Goal: Task Accomplishment & Management: Use online tool/utility

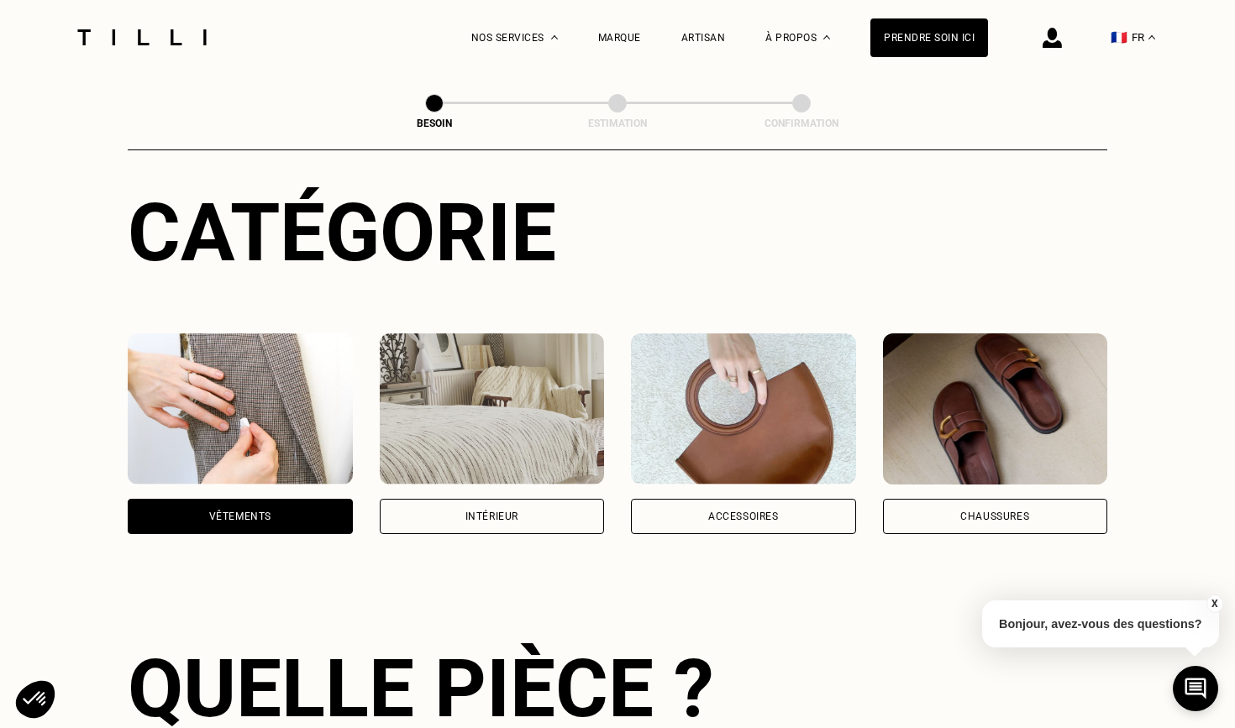
scroll to position [203, 0]
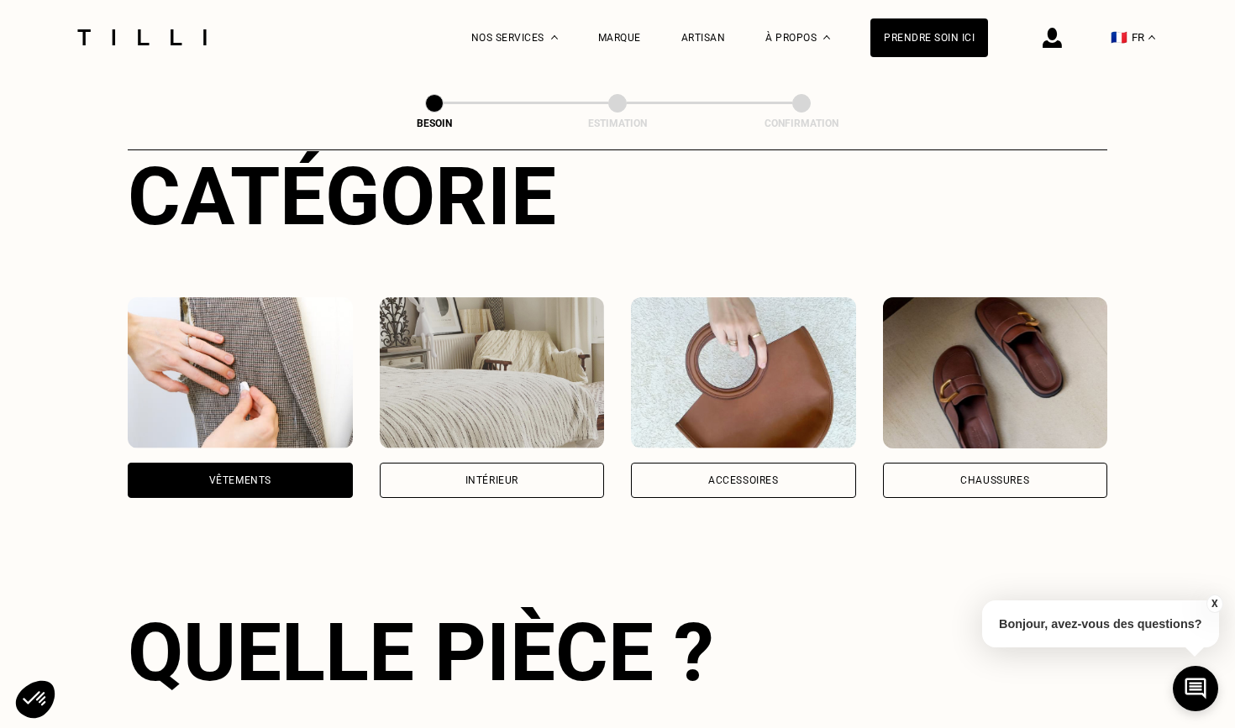
click at [756, 469] on div "Accessoires" at bounding box center [743, 480] width 225 height 35
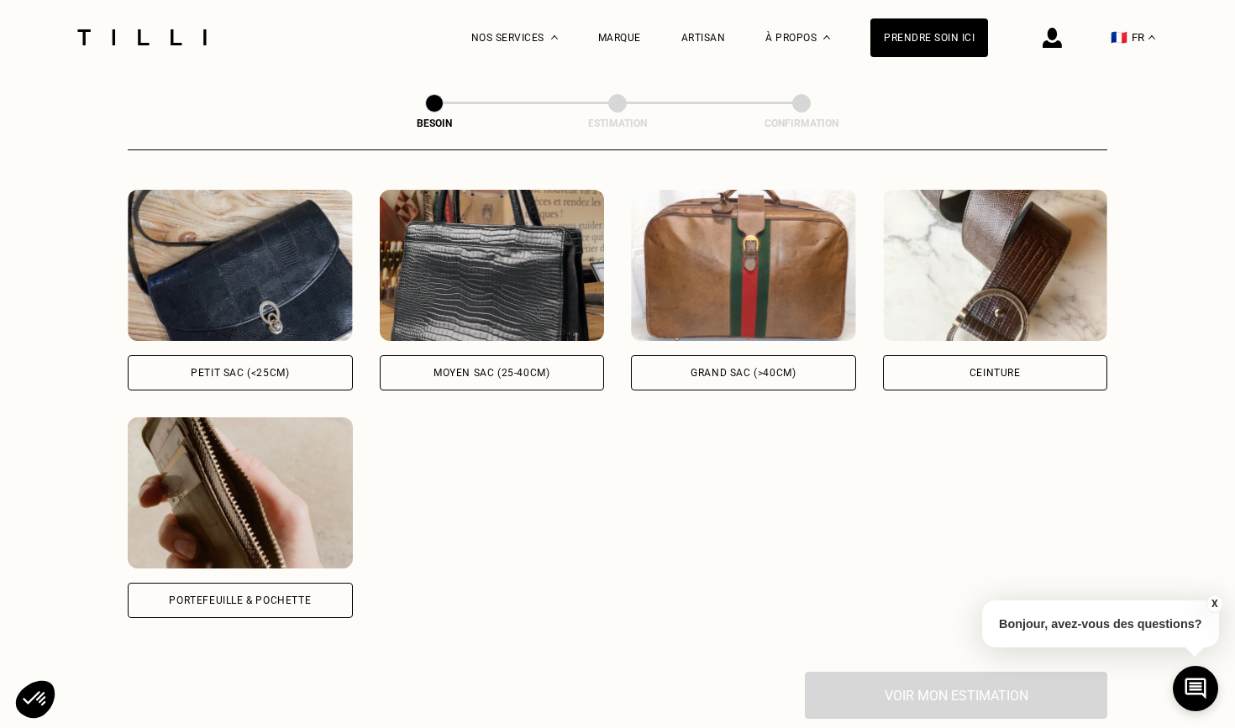
scroll to position [768, 0]
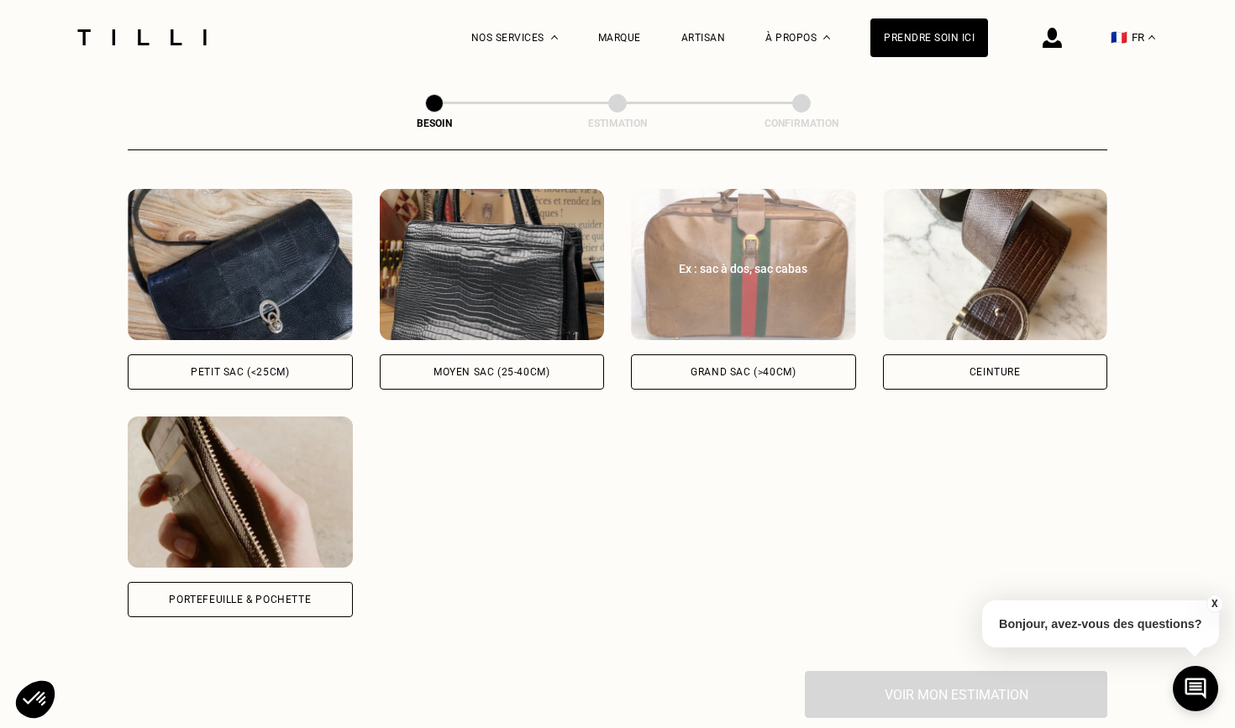
click at [743, 354] on div "Grand sac (>40cm)" at bounding box center [743, 371] width 225 height 35
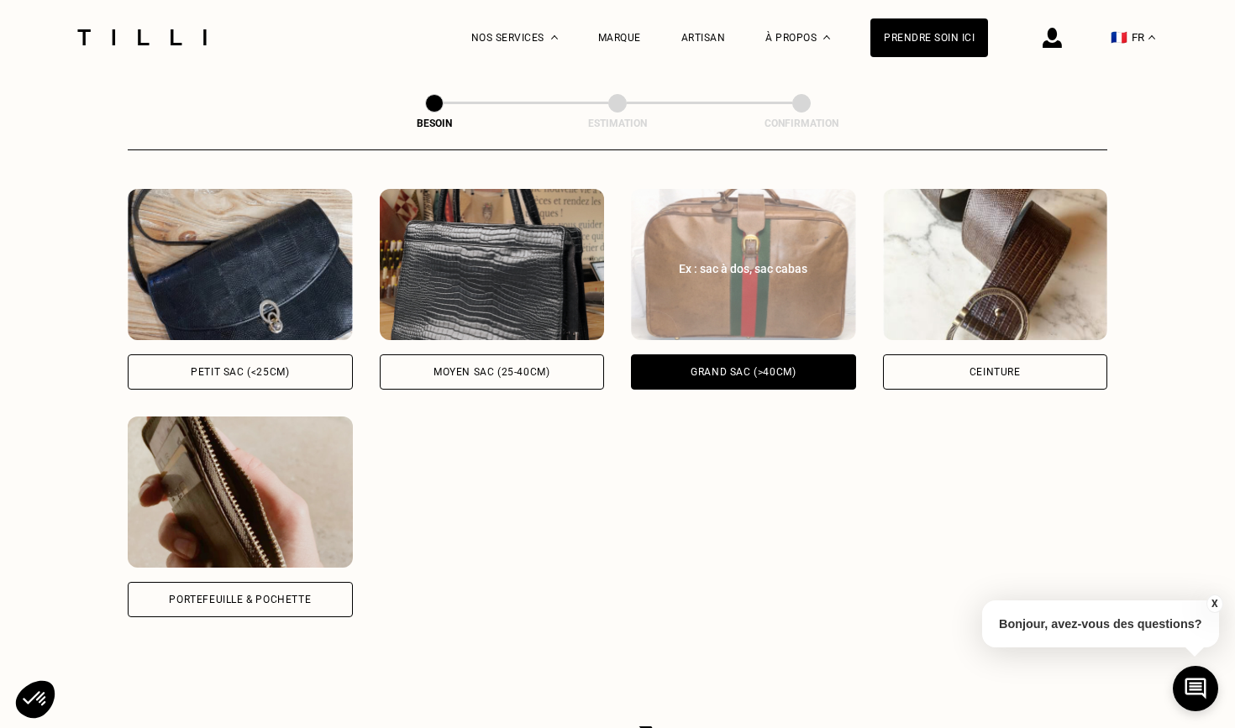
scroll to position [1231, 0]
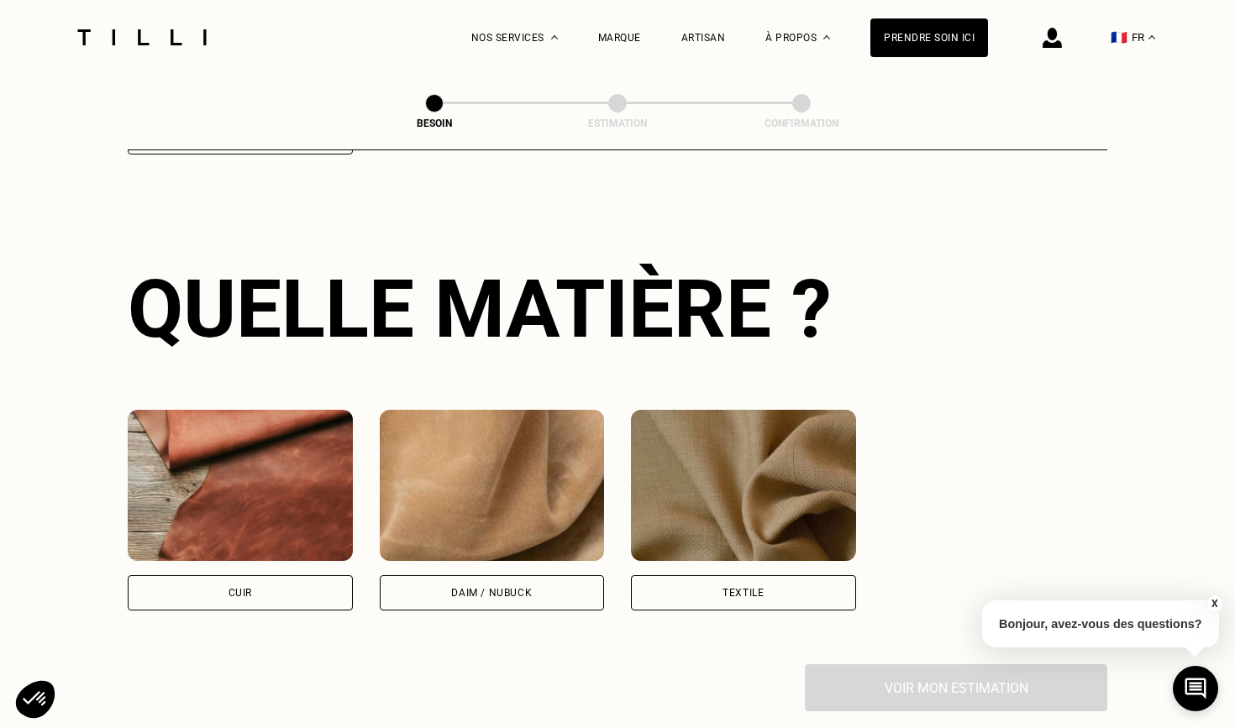
click at [297, 575] on div "Cuir" at bounding box center [240, 592] width 225 height 35
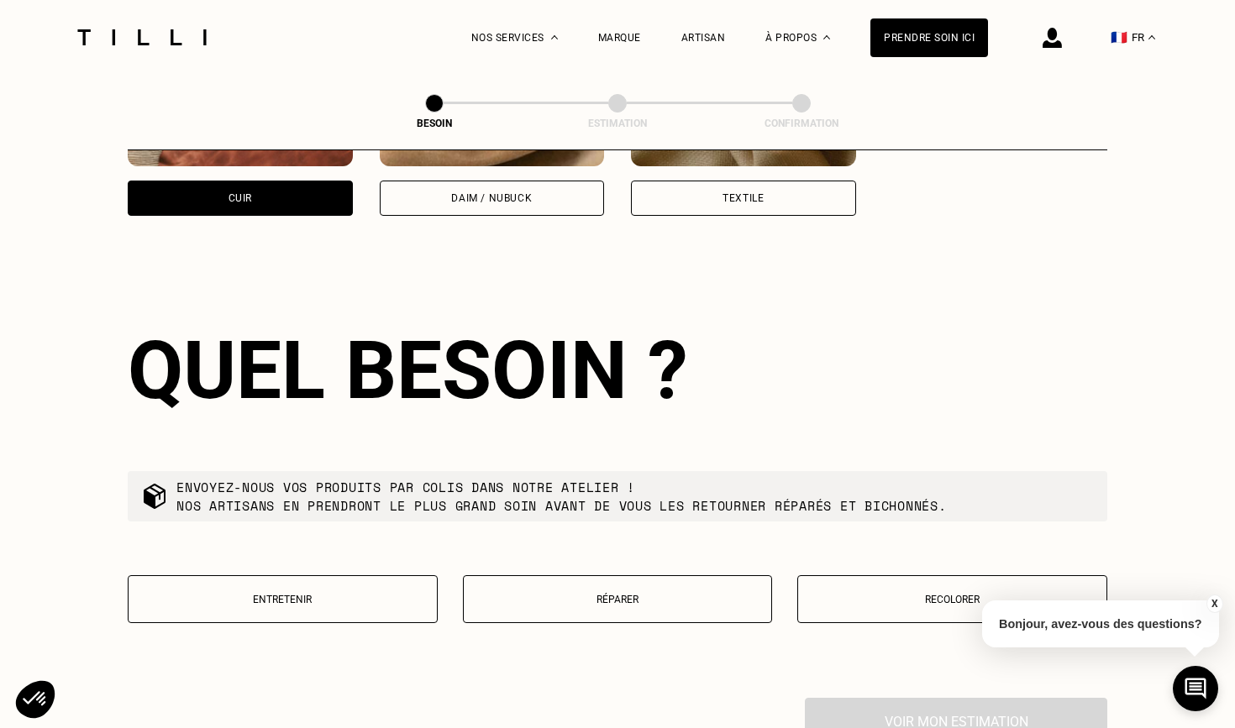
scroll to position [1687, 0]
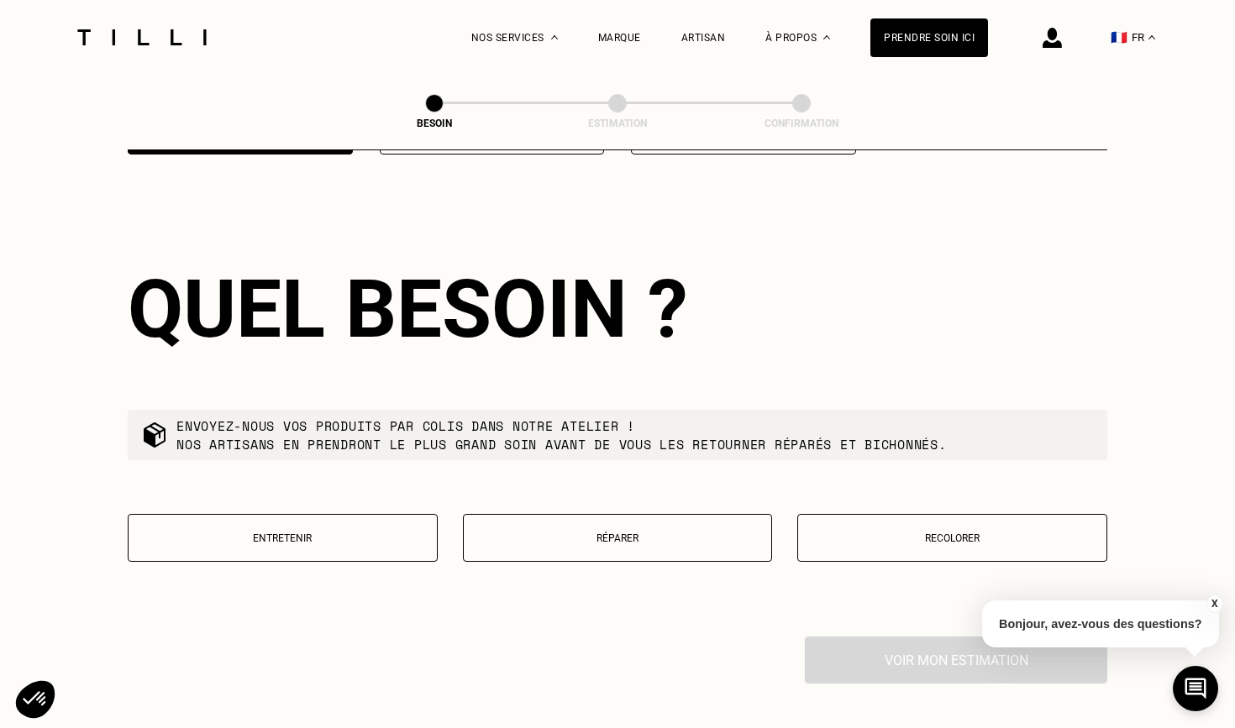
click at [535, 525] on button "Réparer" at bounding box center [618, 538] width 310 height 48
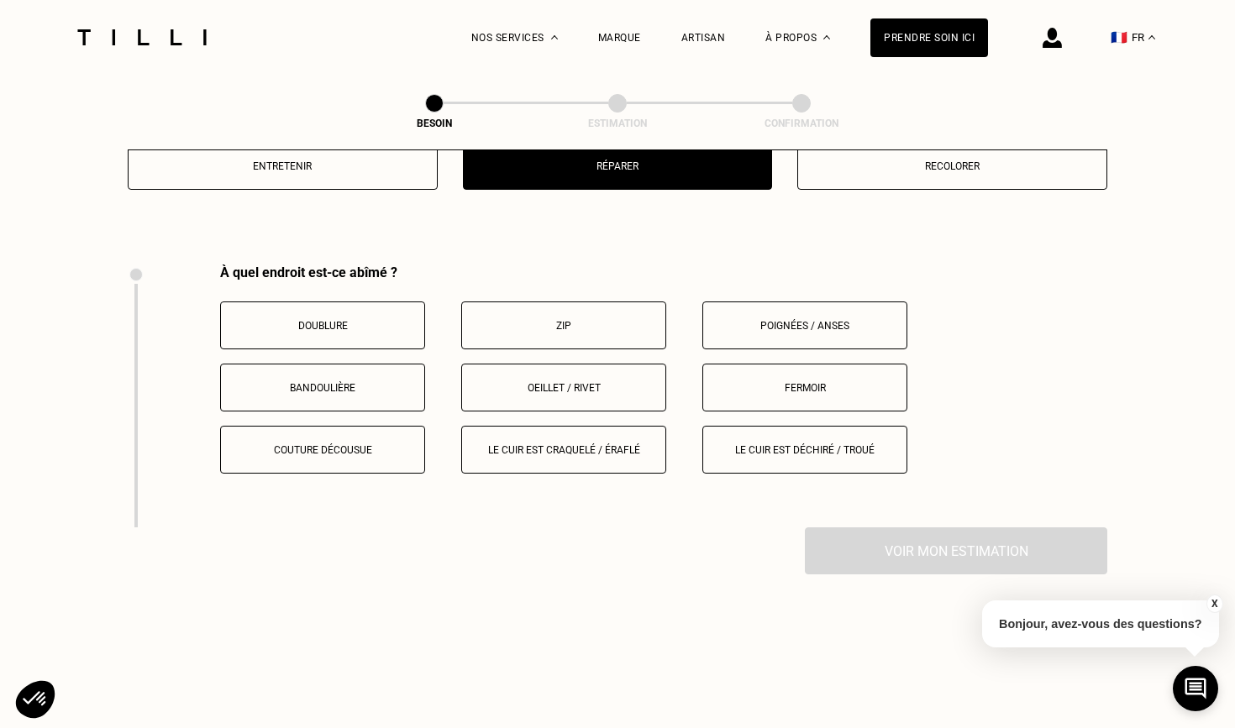
scroll to position [2115, 0]
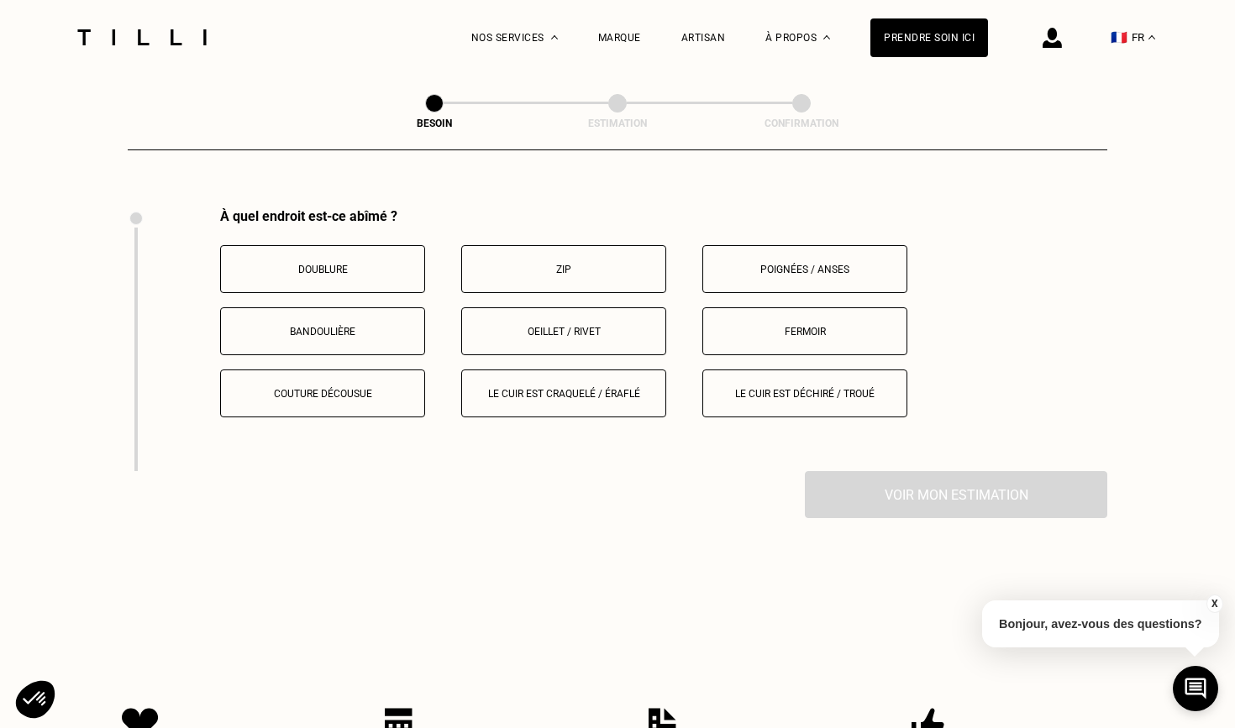
click at [567, 264] on p "Zip" at bounding box center [563, 270] width 186 height 12
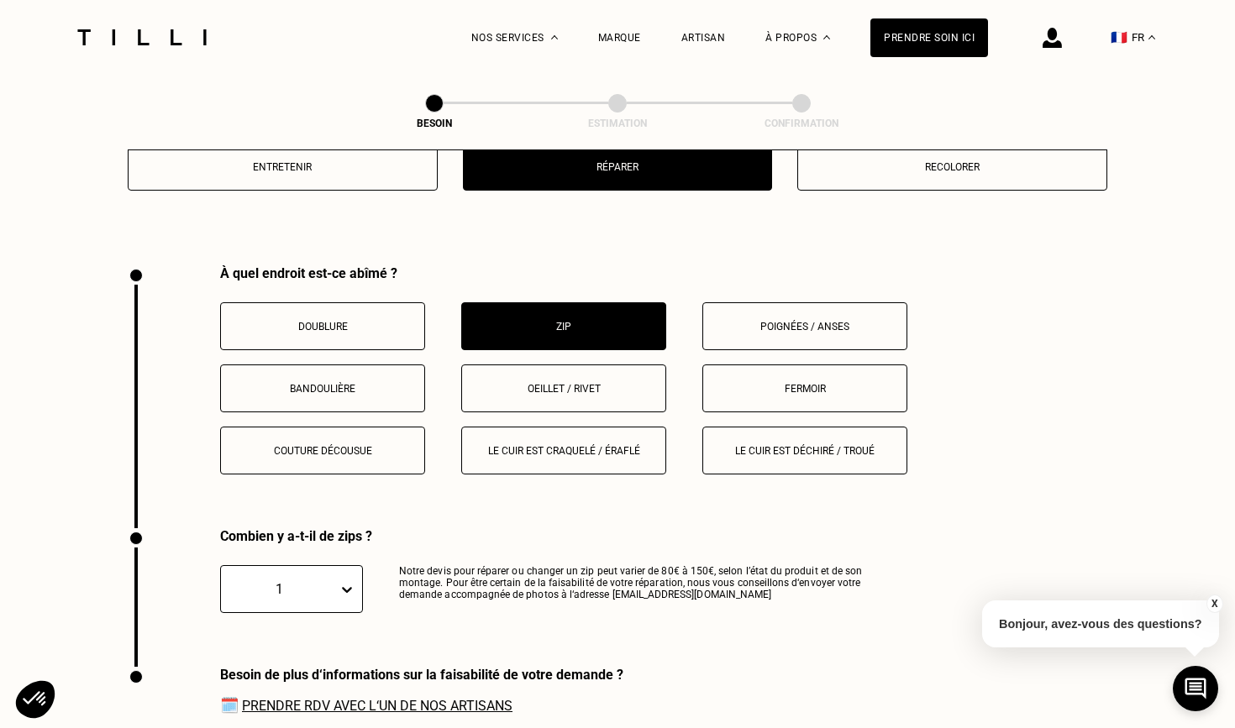
scroll to position [2051, 0]
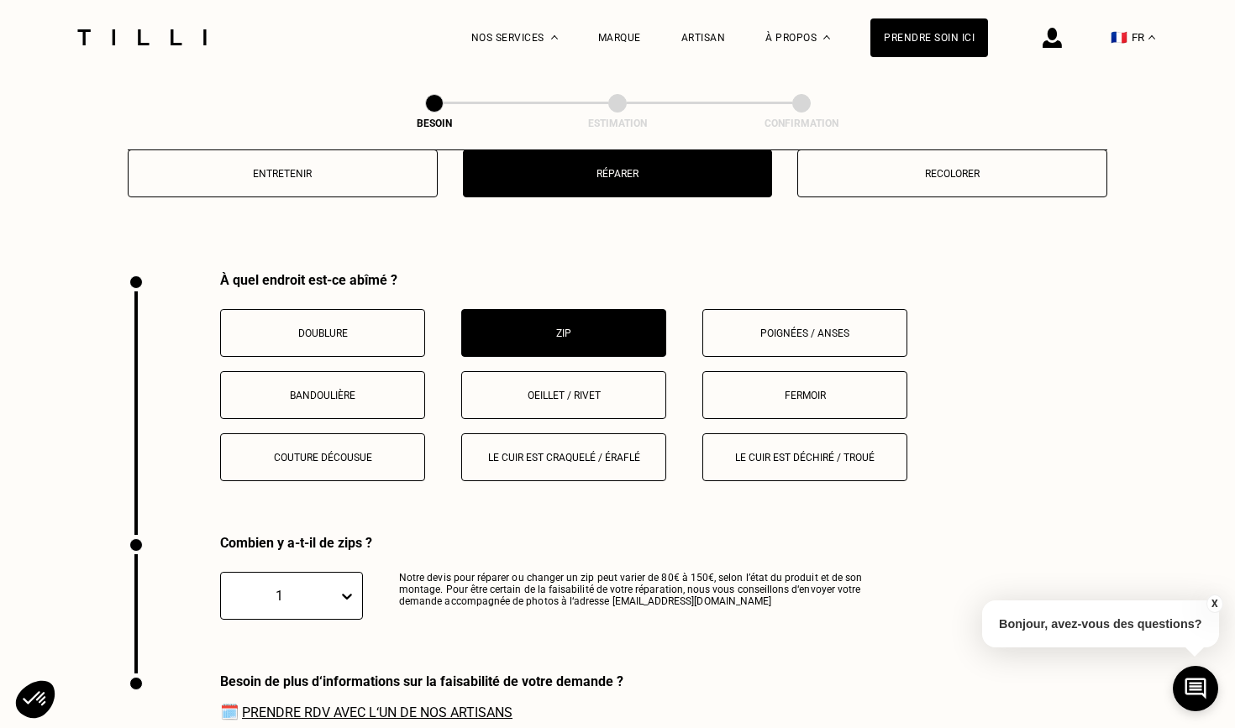
click at [367, 445] on button "Couture décousue" at bounding box center [322, 457] width 205 height 48
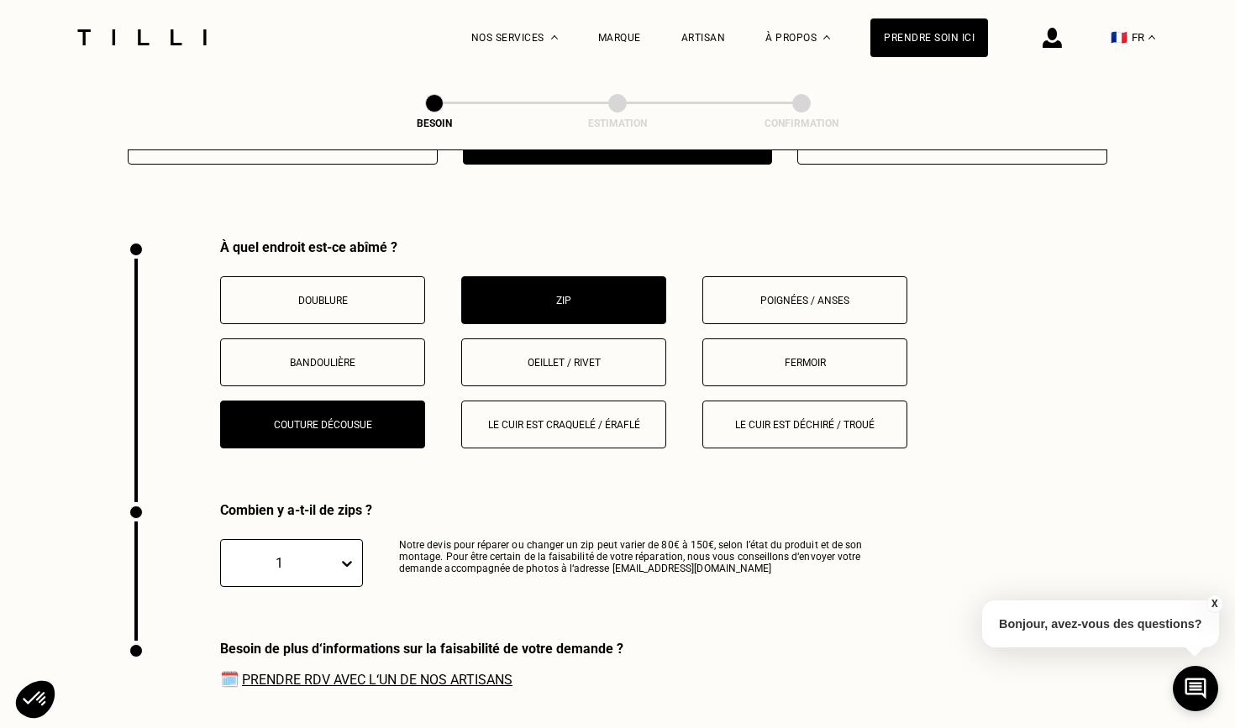
scroll to position [2078, 0]
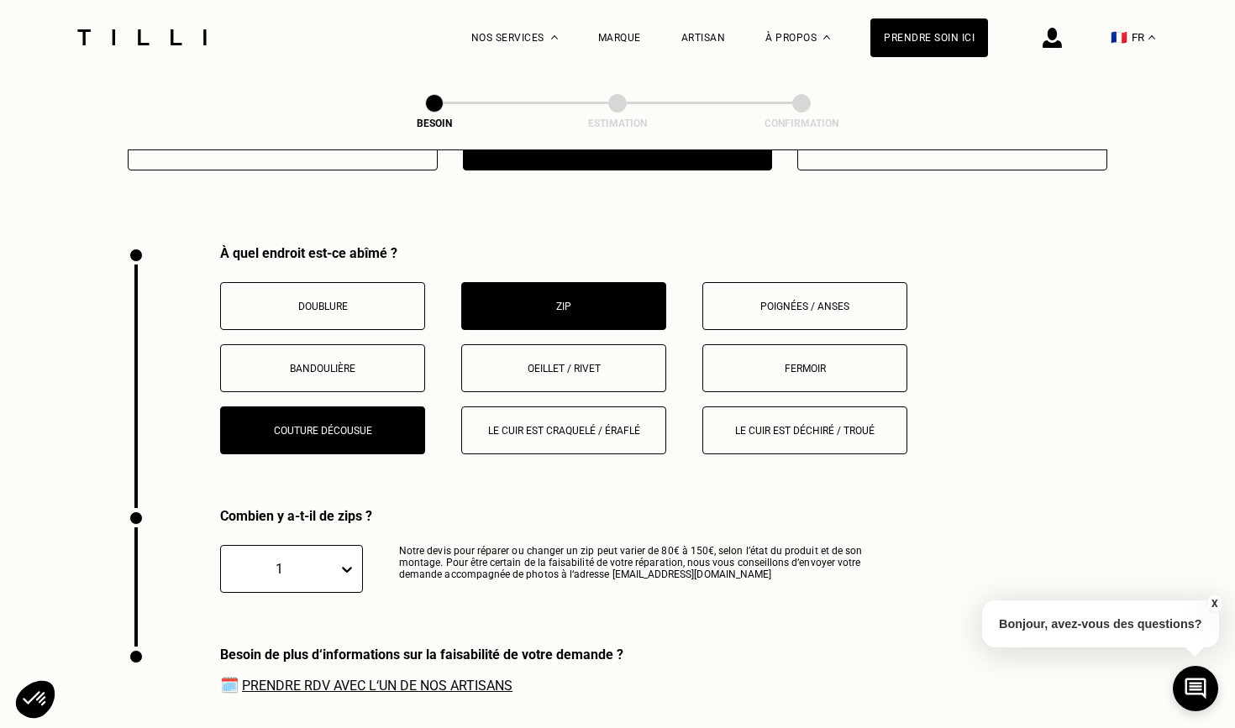
click at [391, 425] on p "Couture décousue" at bounding box center [322, 431] width 186 height 12
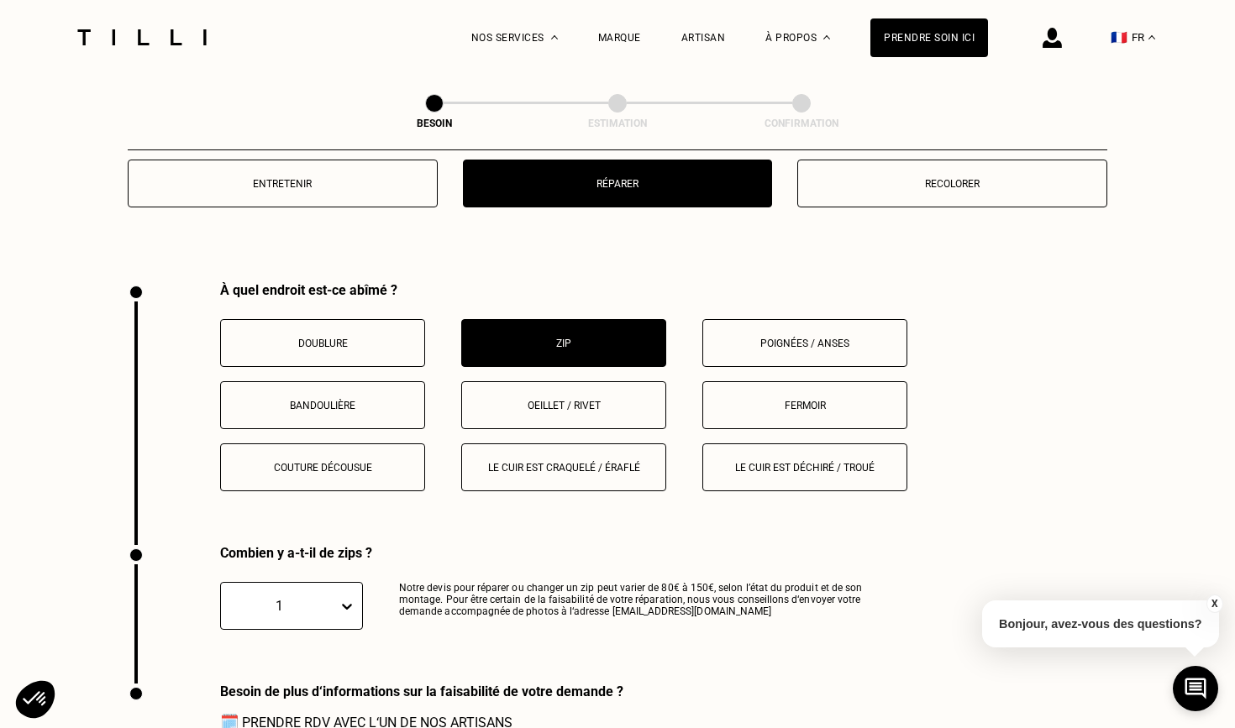
scroll to position [2029, 0]
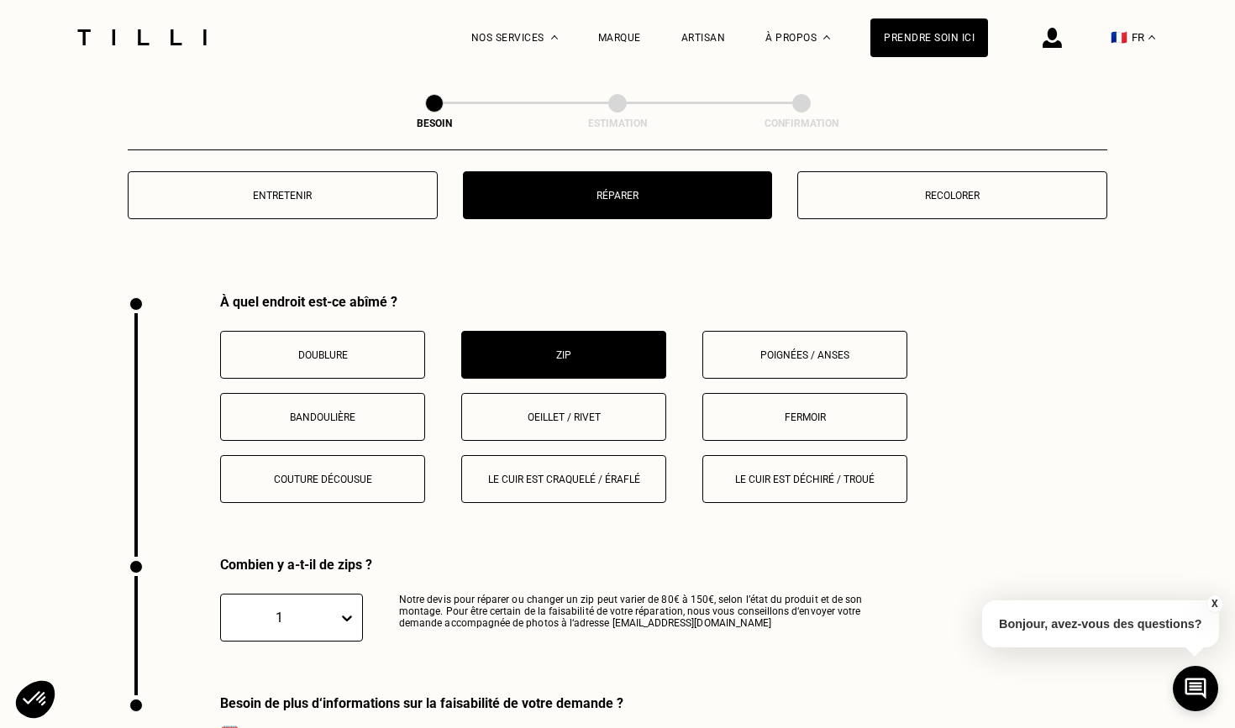
click at [386, 331] on button "Doublure" at bounding box center [322, 355] width 205 height 48
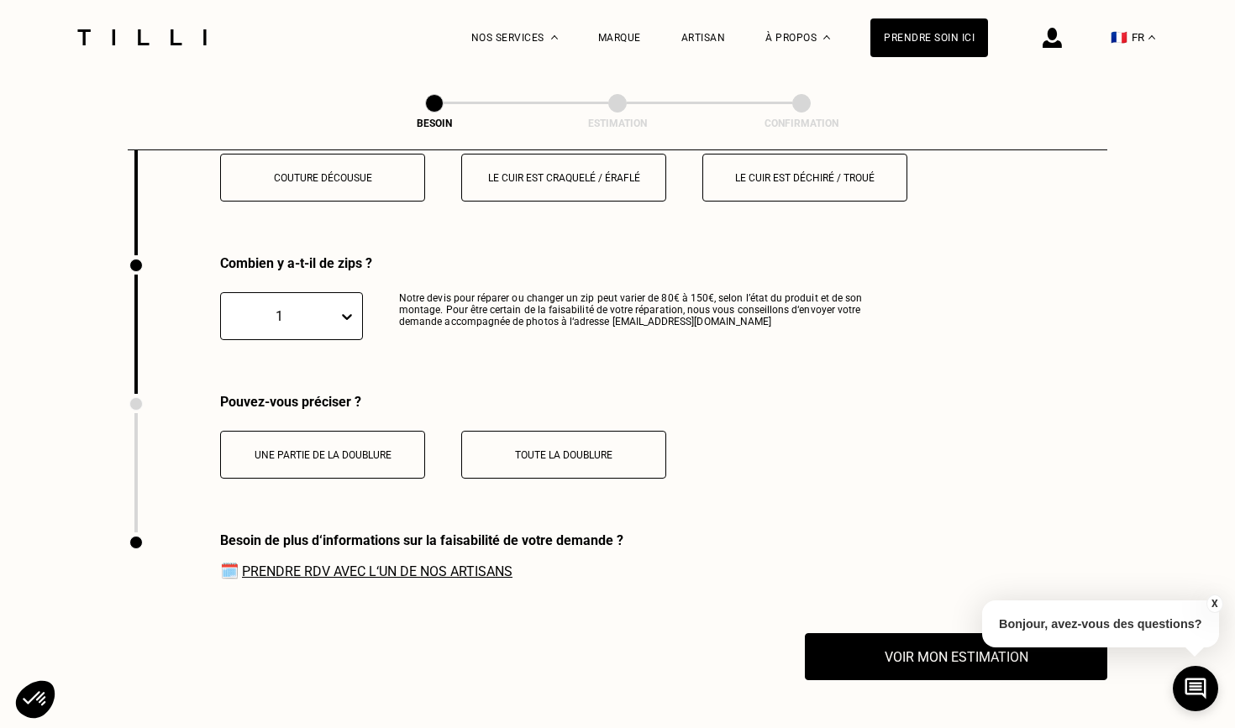
scroll to position [2378, 0]
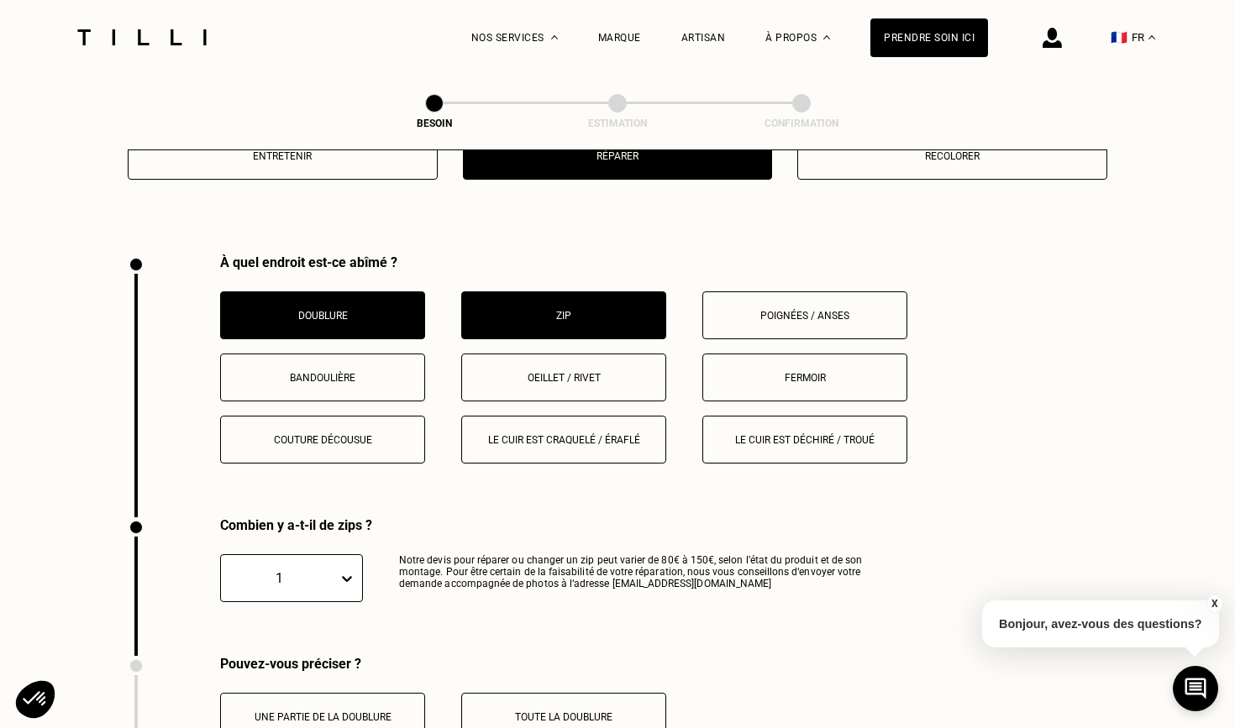
click at [559, 291] on button "Zip" at bounding box center [563, 315] width 205 height 48
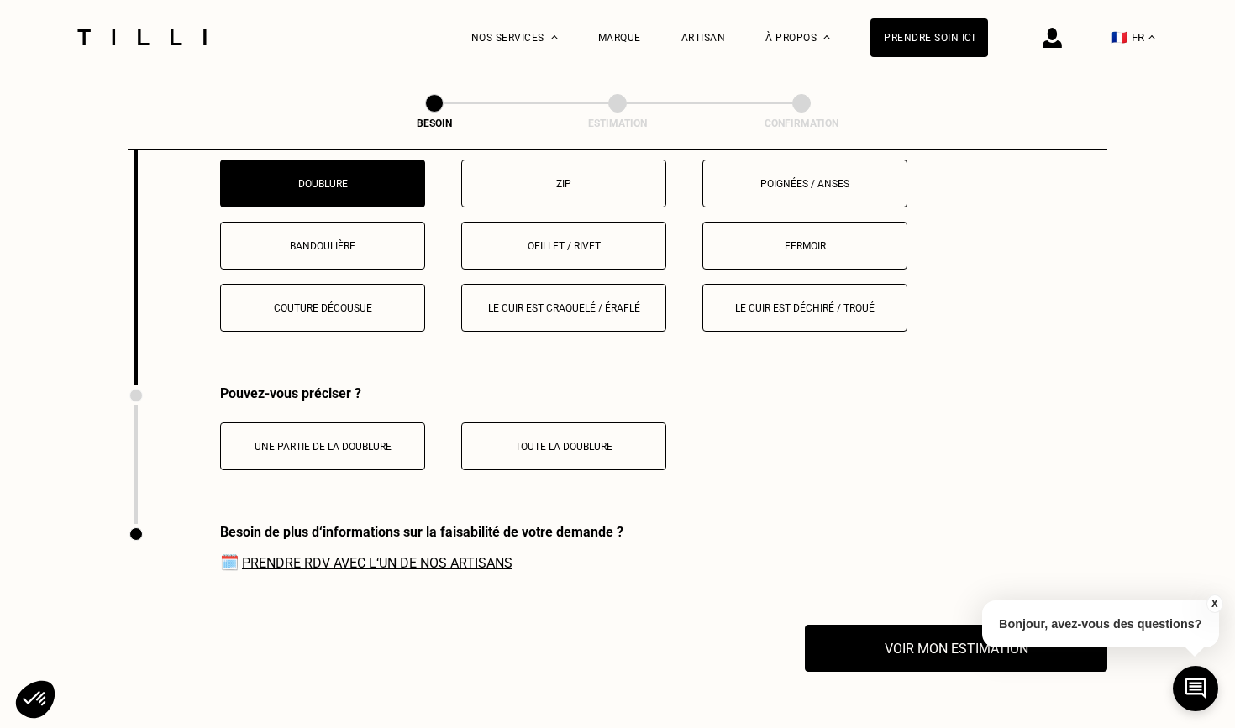
scroll to position [2155, 0]
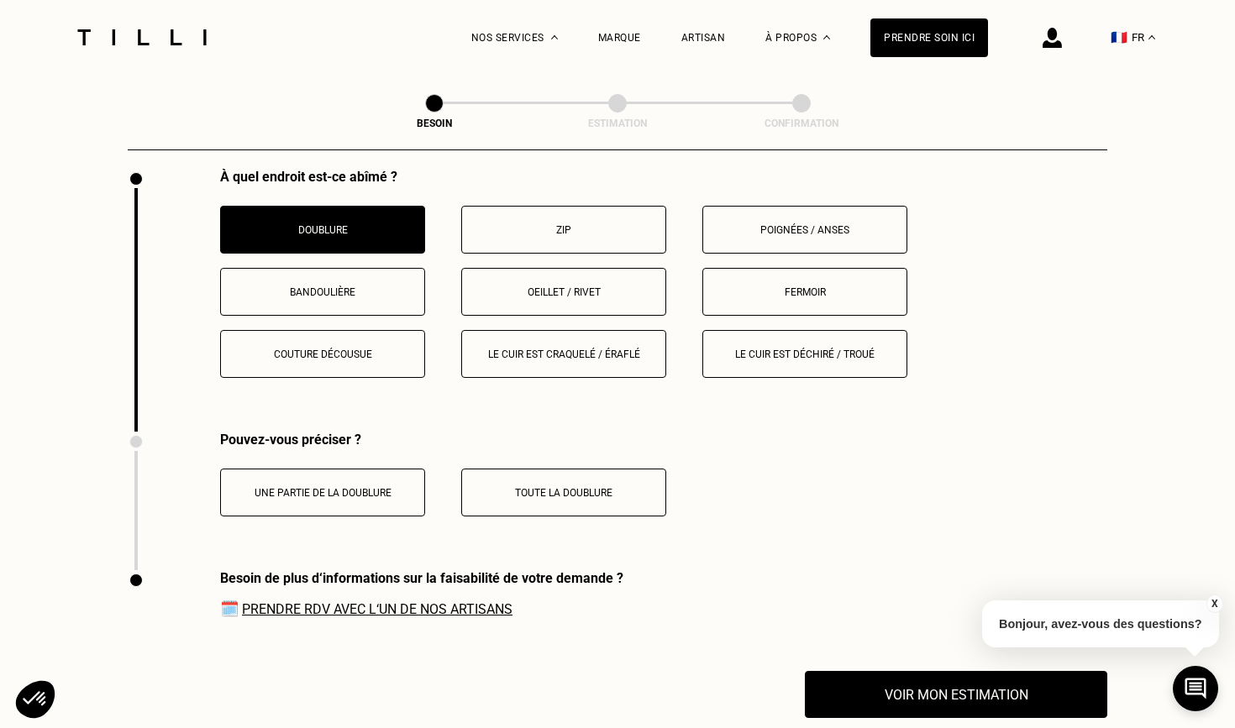
click at [811, 224] on p "Poignées / anses" at bounding box center [804, 230] width 186 height 12
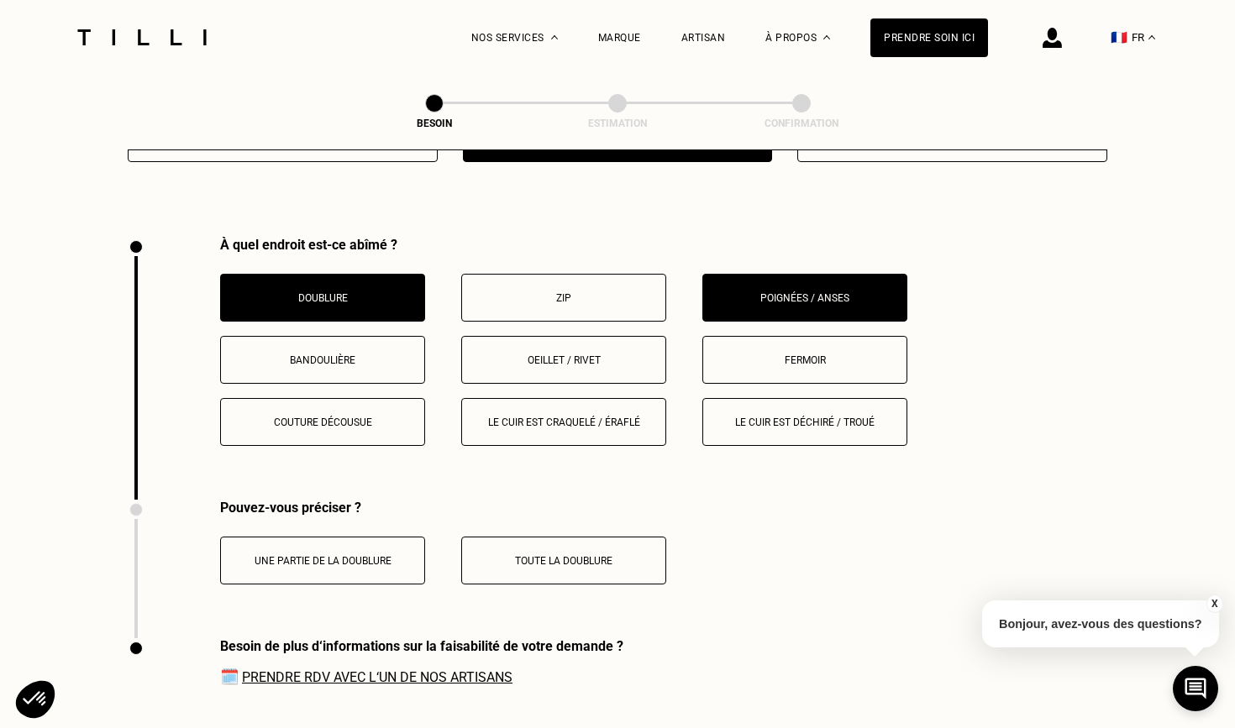
scroll to position [2078, 0]
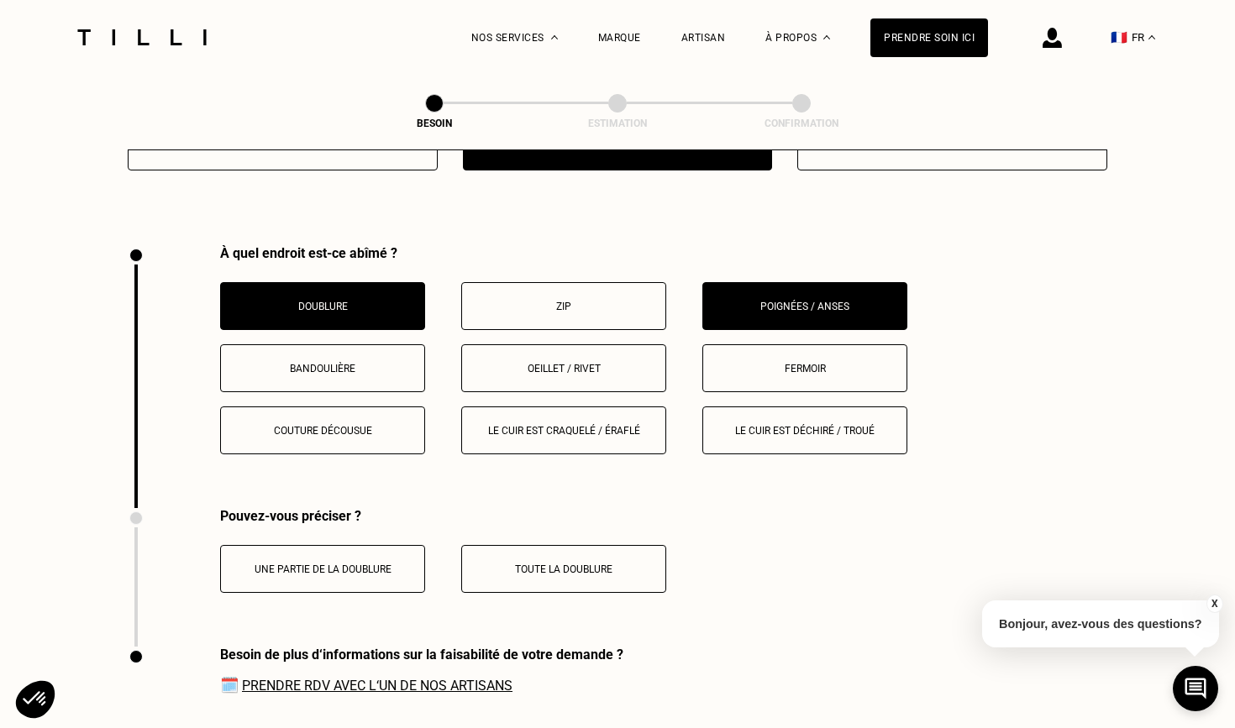
click at [324, 301] on button "Doublure" at bounding box center [322, 306] width 205 height 48
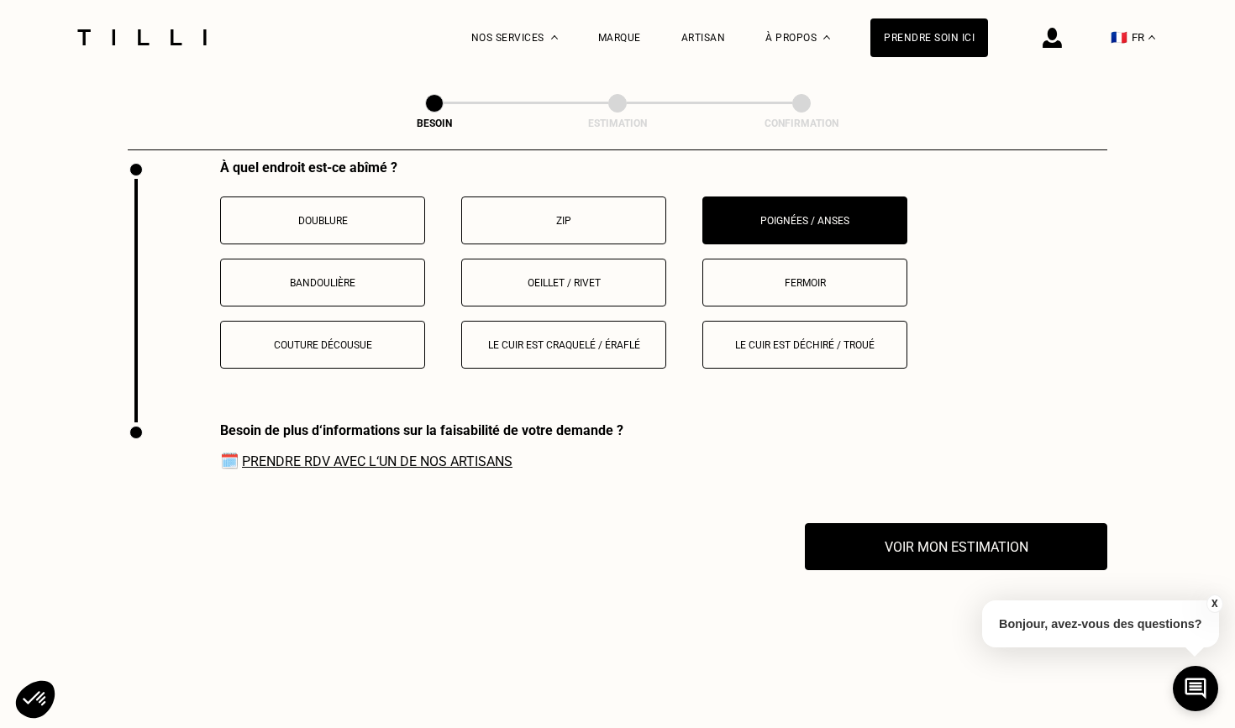
scroll to position [2152, 0]
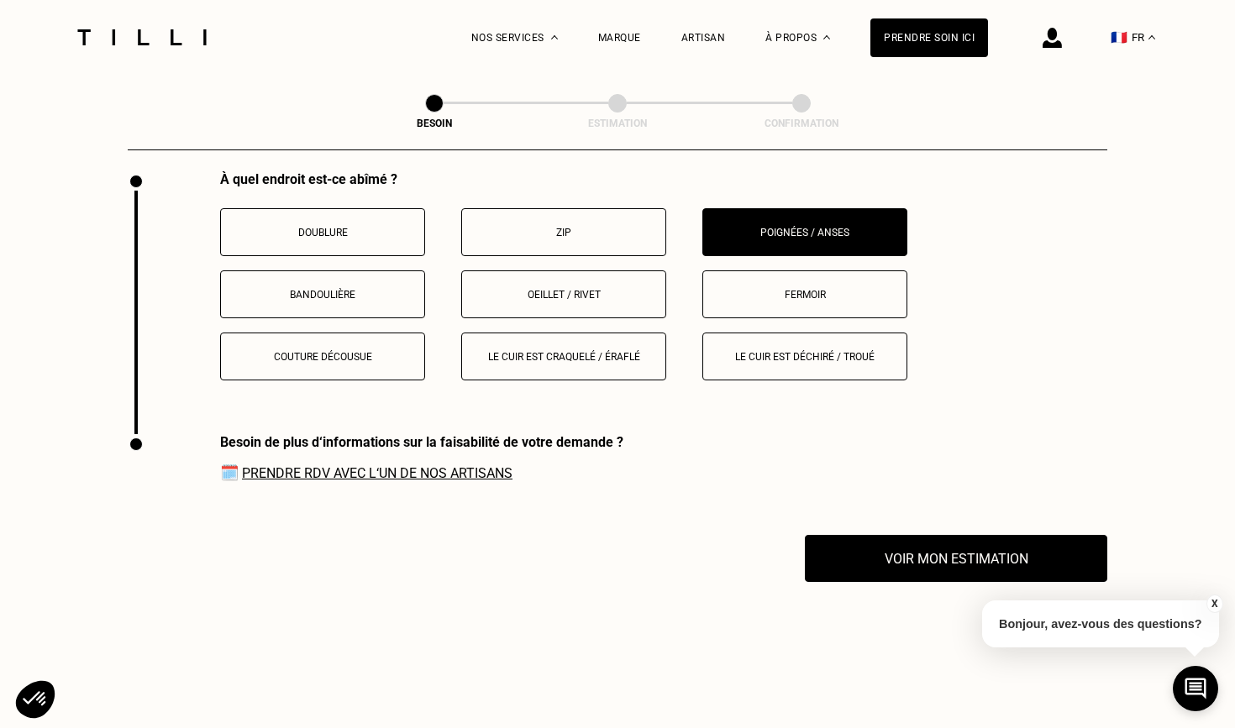
click at [800, 270] on button "Fermoir" at bounding box center [804, 294] width 205 height 48
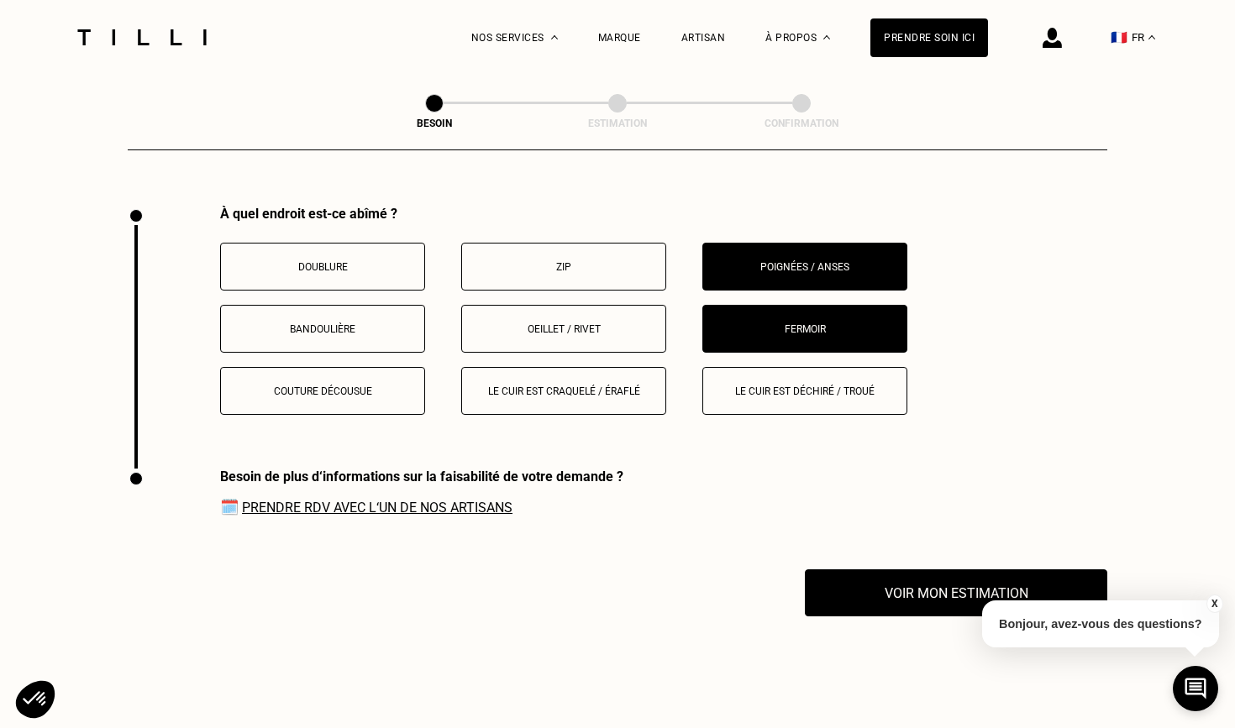
scroll to position [2109, 1]
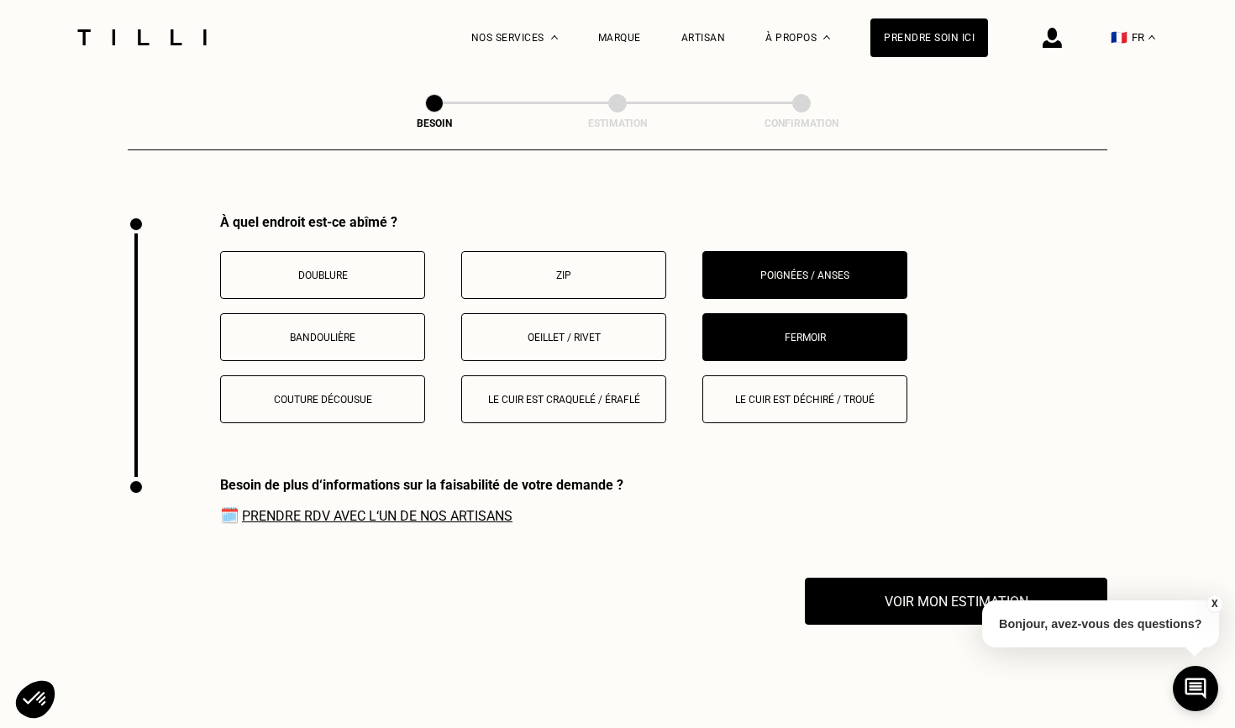
click at [554, 264] on button "Zip" at bounding box center [563, 275] width 205 height 48
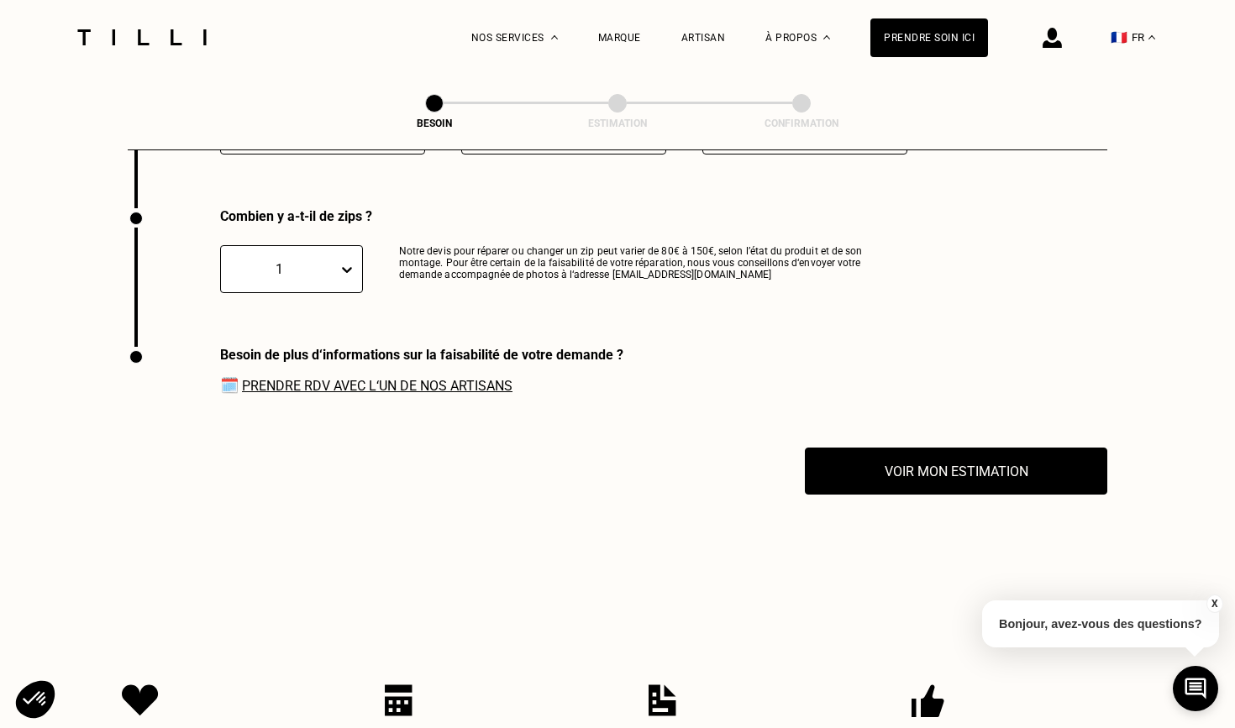
click at [779, 245] on p "Notre devis pour réparer ou changer un zip peut varier de 80€ à 150€, selon l’é…" at bounding box center [636, 269] width 475 height 48
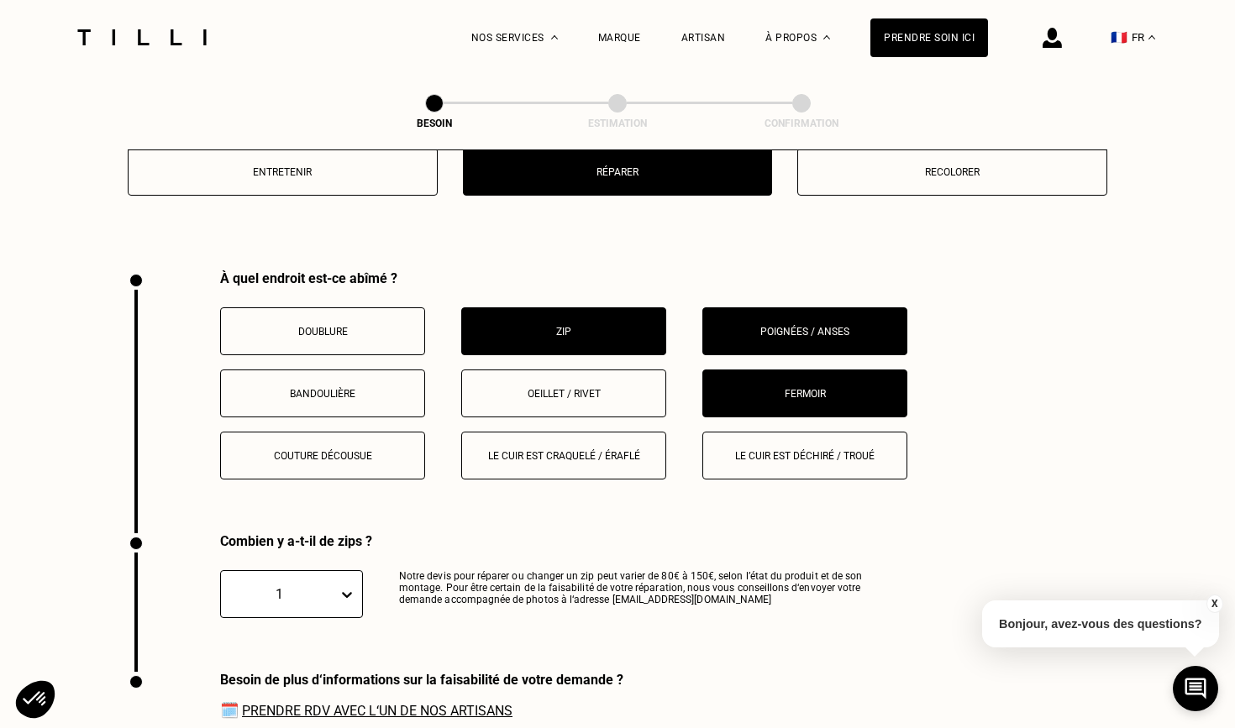
click at [790, 326] on p "Poignées / anses" at bounding box center [804, 332] width 186 height 12
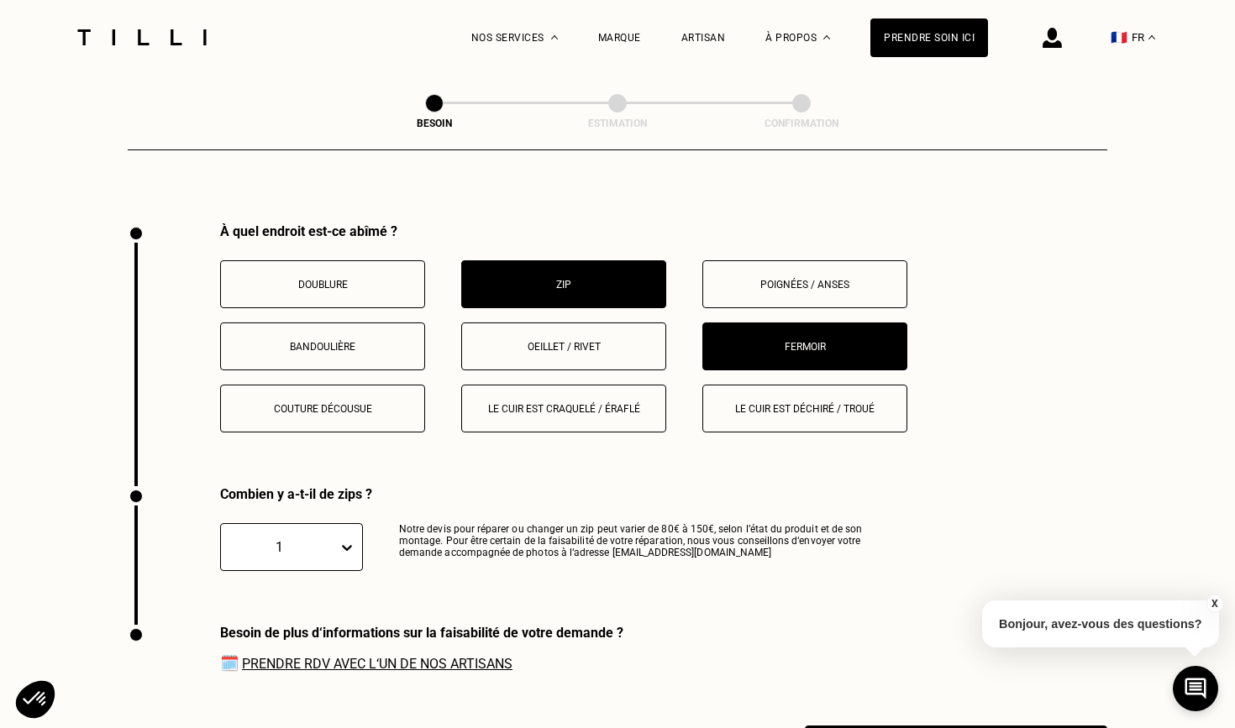
scroll to position [2102, 0]
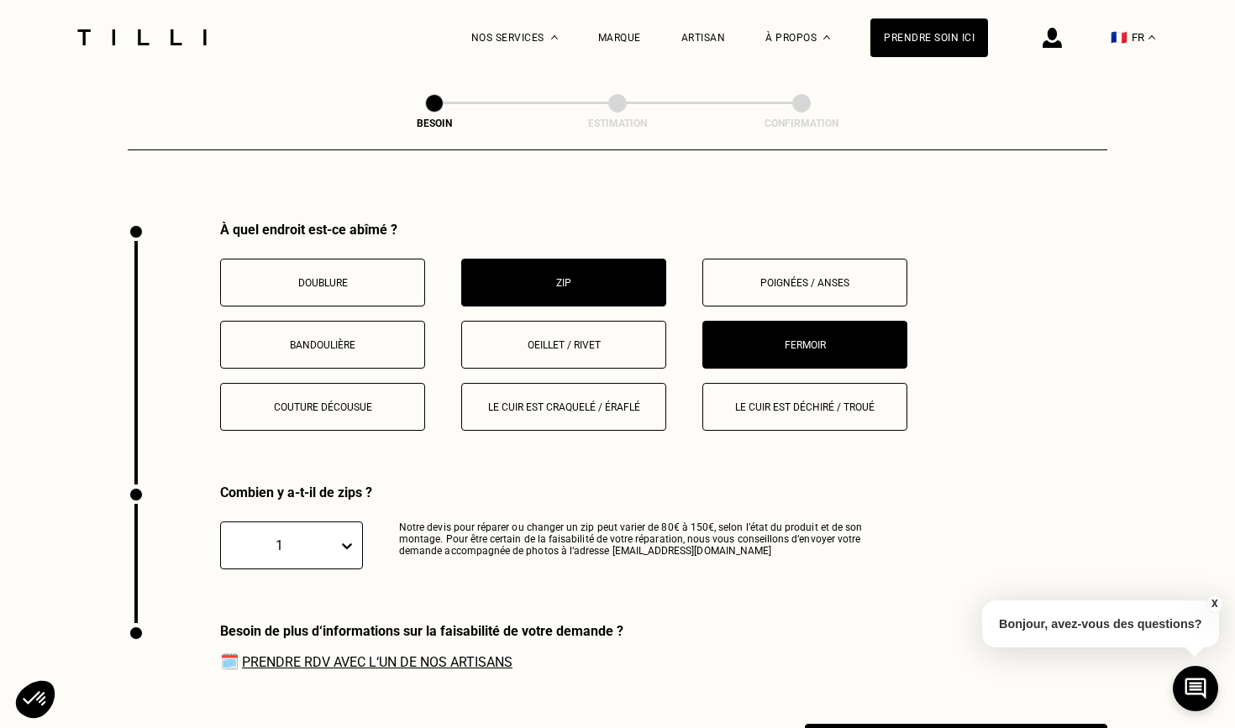
click at [769, 333] on button "Fermoir" at bounding box center [804, 345] width 205 height 48
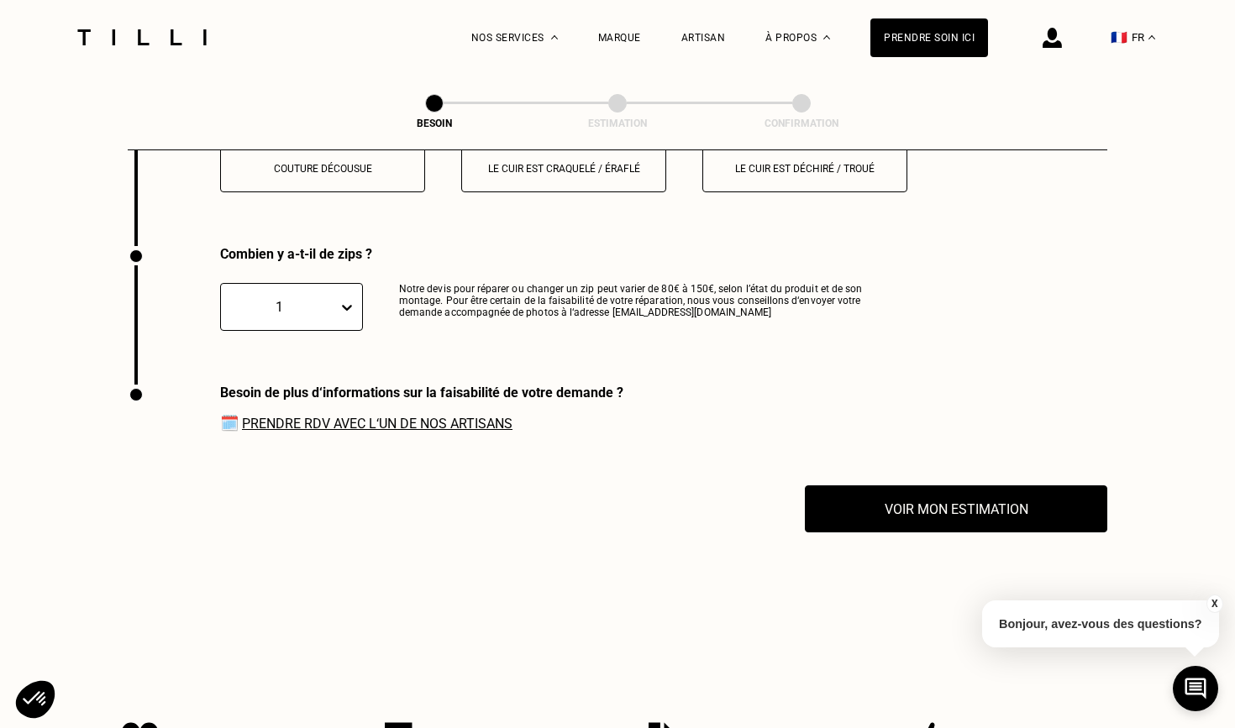
scroll to position [2378, 0]
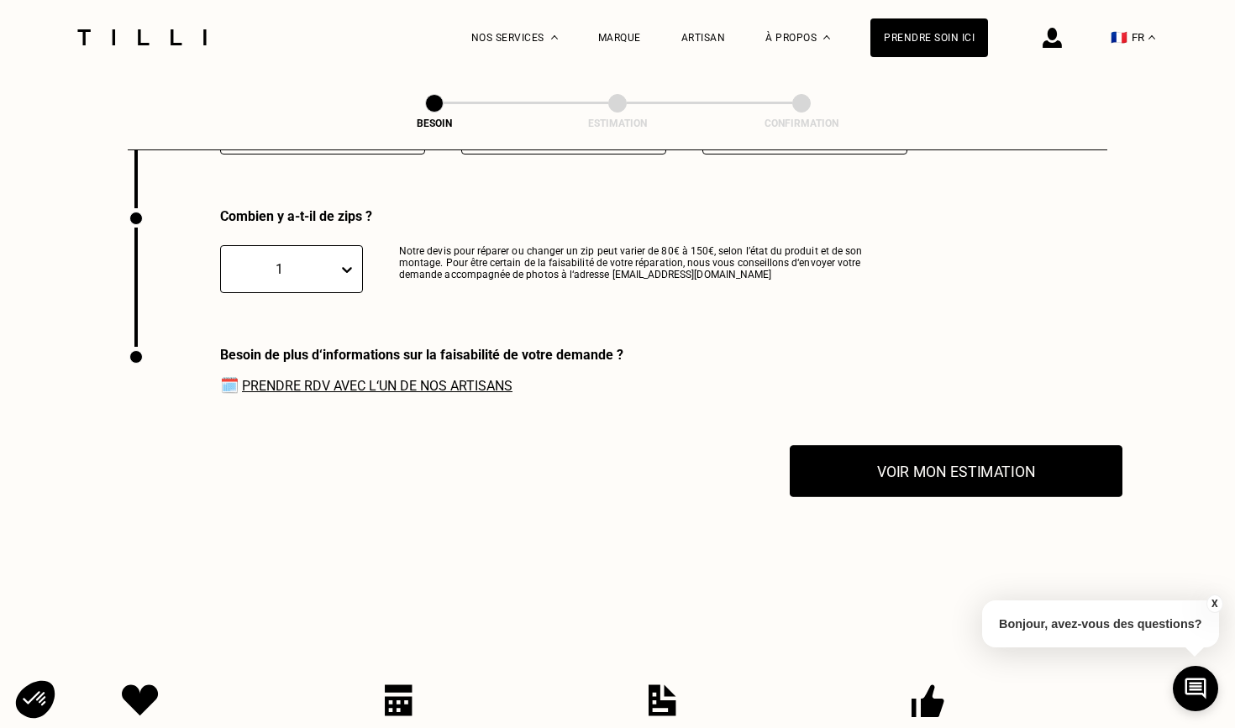
click at [924, 462] on button "Voir mon estimation" at bounding box center [956, 471] width 333 height 52
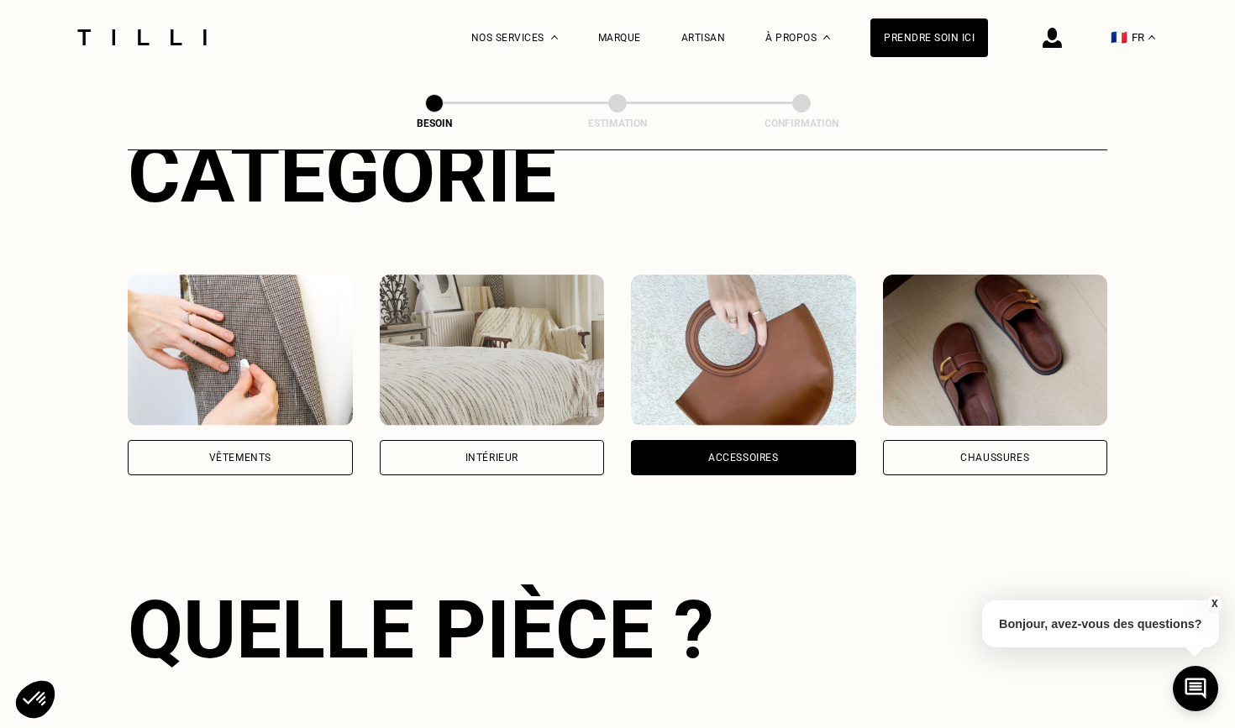
scroll to position [113, 0]
